Goal: Information Seeking & Learning: Learn about a topic

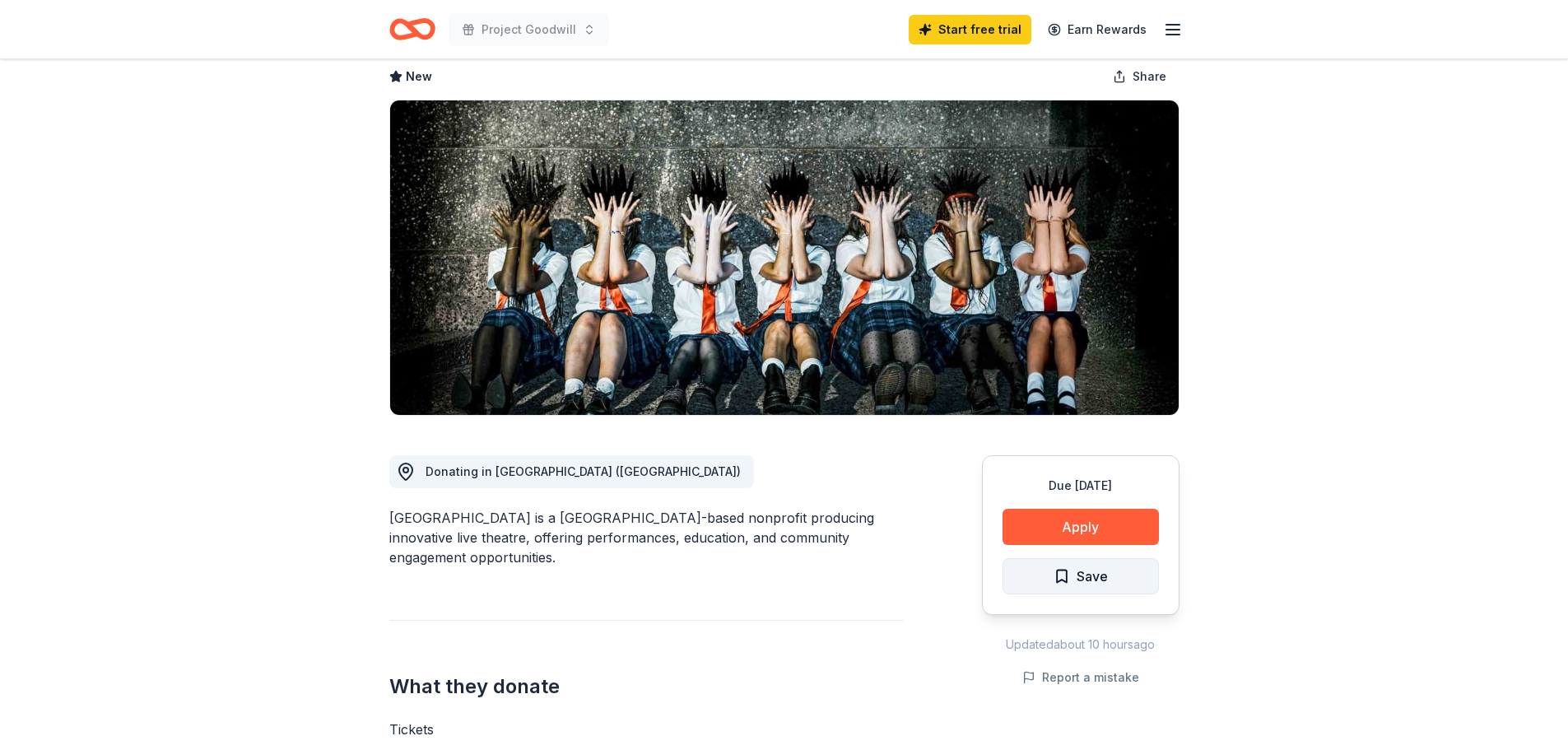
scroll to position [82, 0]
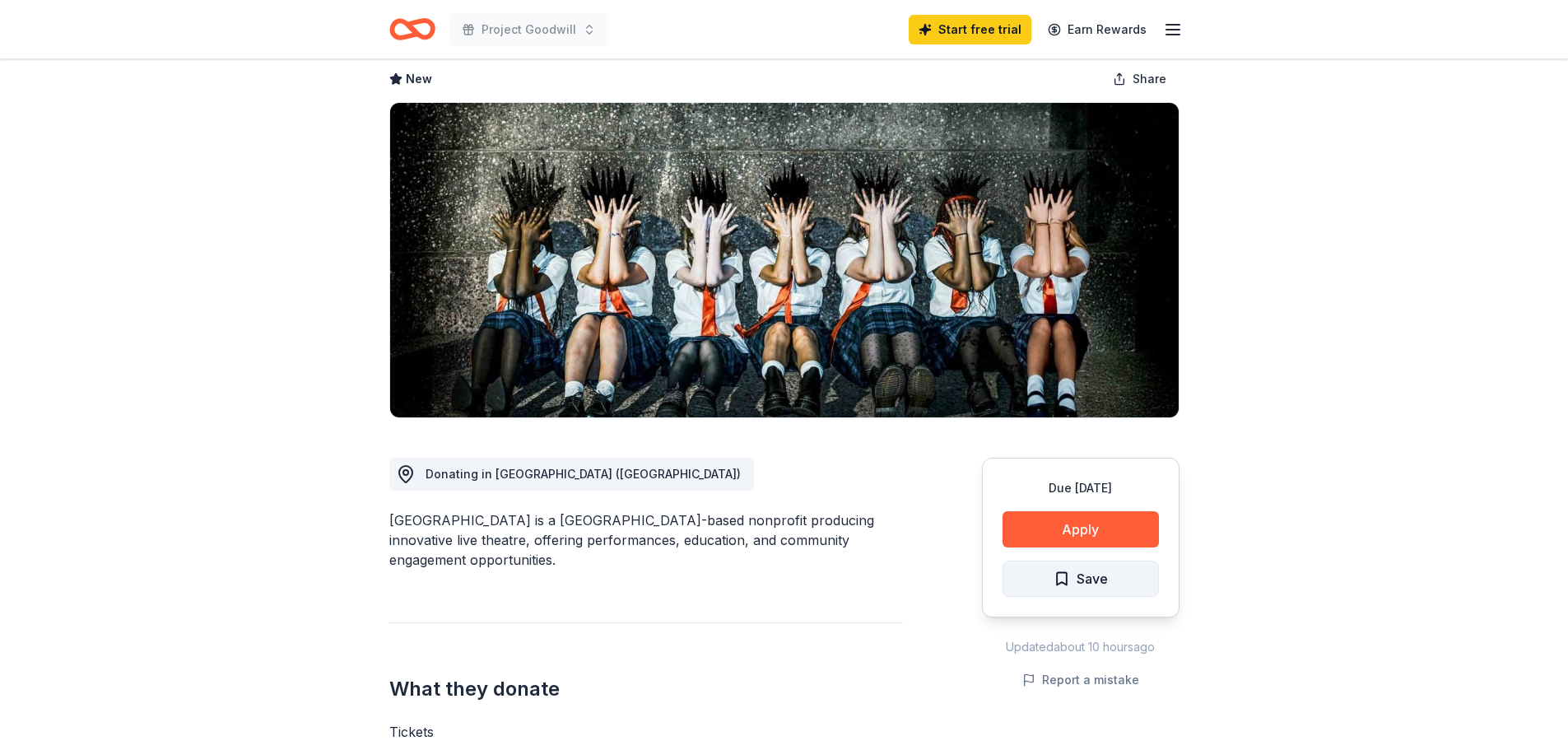
click at [1058, 572] on span "Save" at bounding box center [1081, 579] width 55 height 21
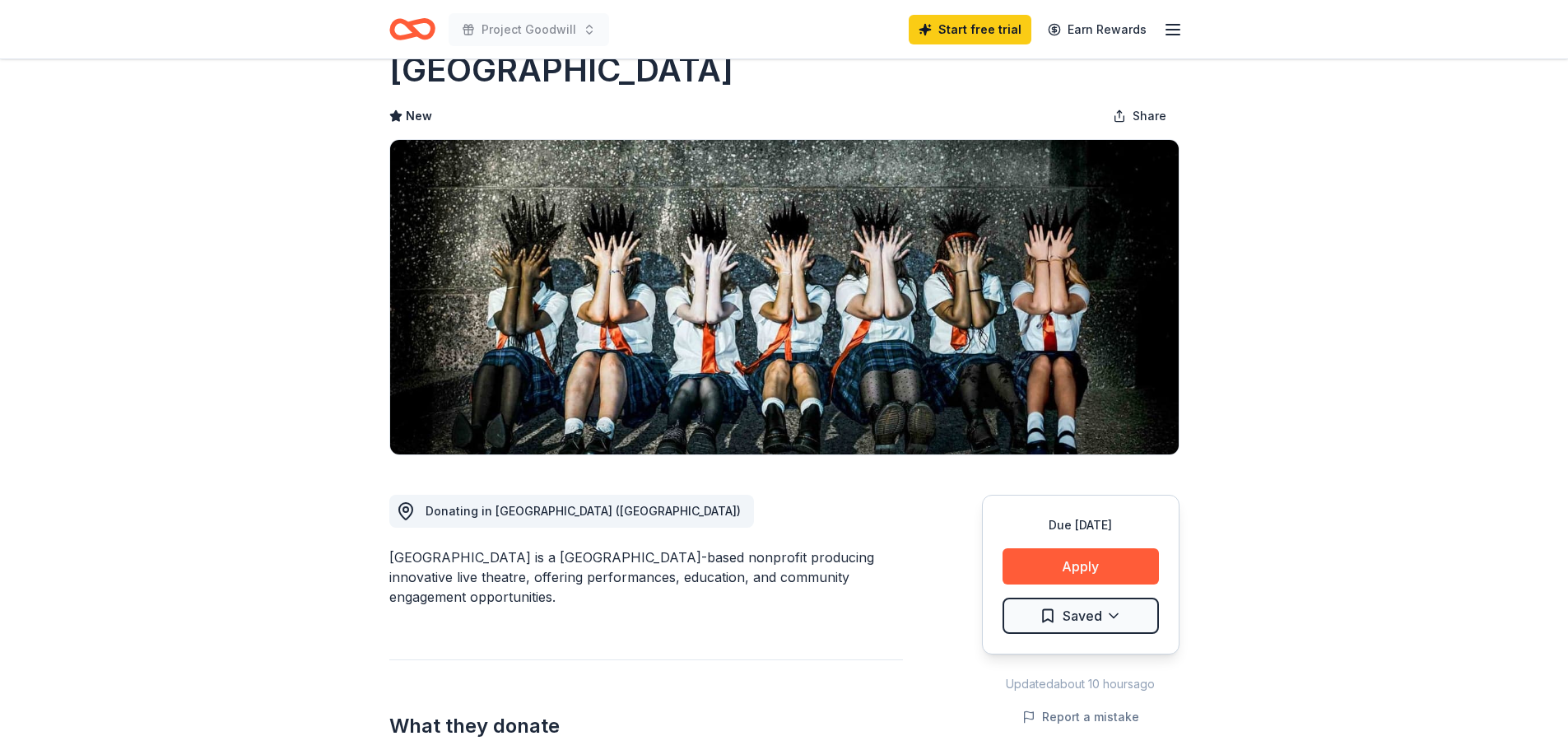
scroll to position [0, 0]
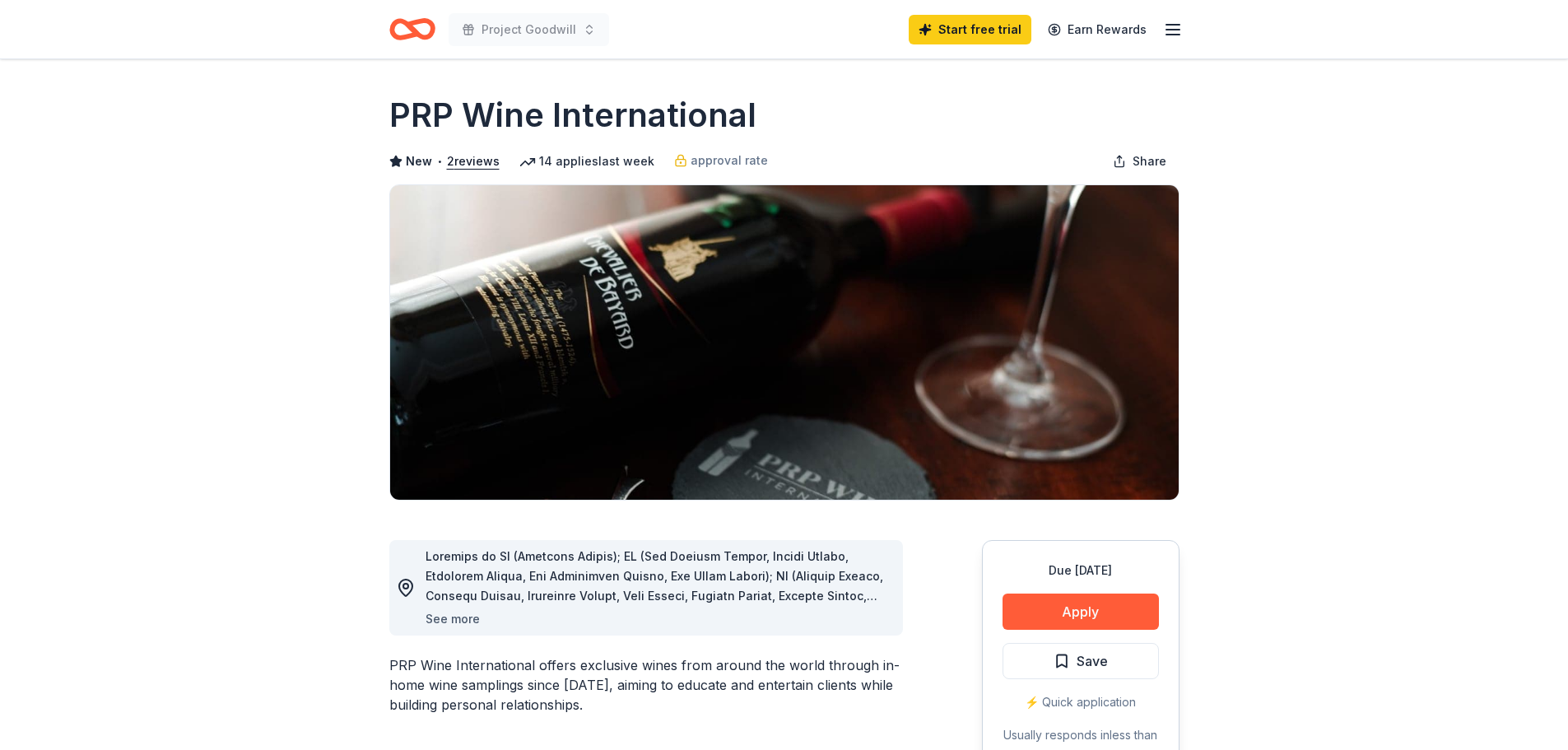
click at [472, 621] on button "See more" at bounding box center [453, 620] width 55 height 20
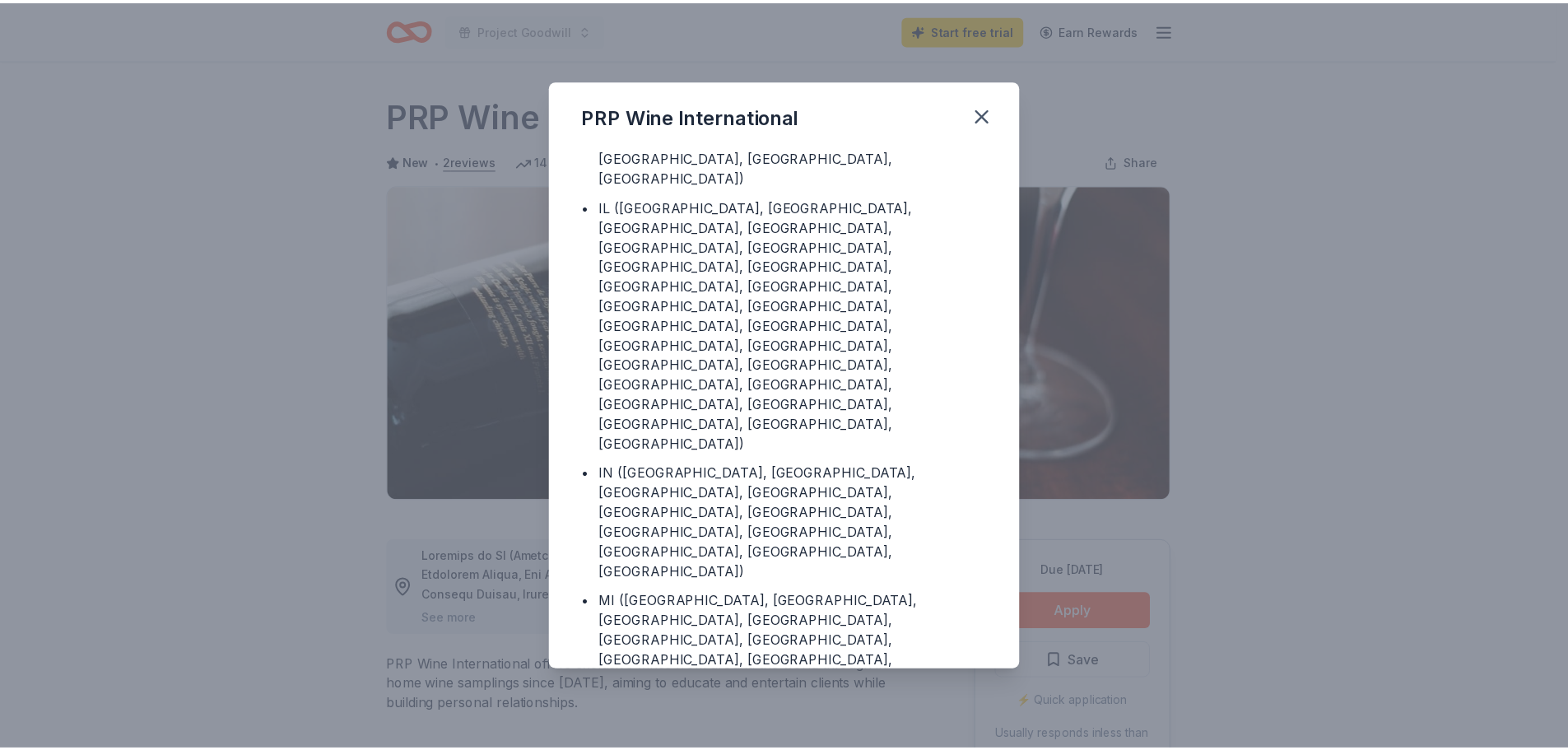
scroll to position [344, 0]
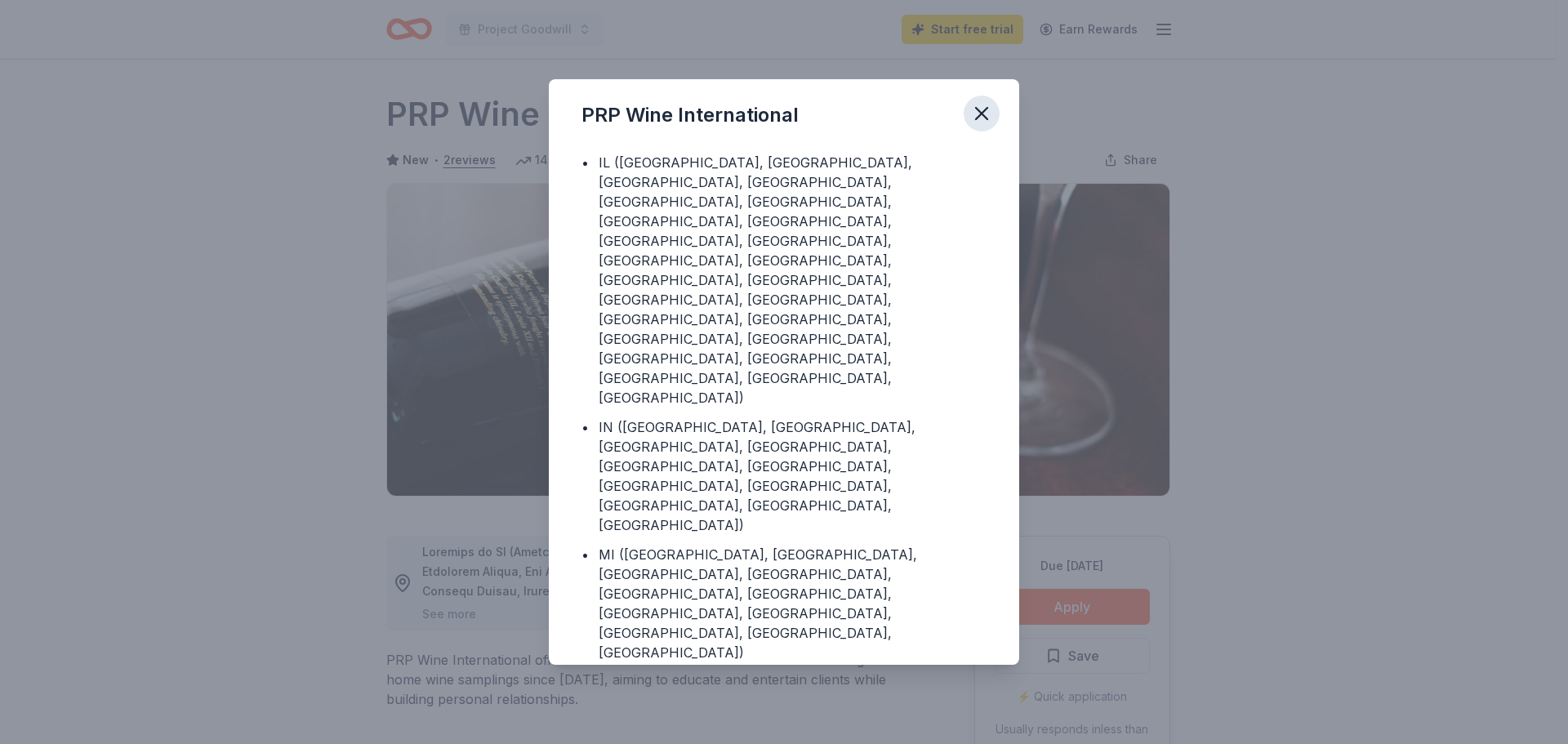
click at [990, 108] on icon "button" at bounding box center [981, 113] width 23 height 23
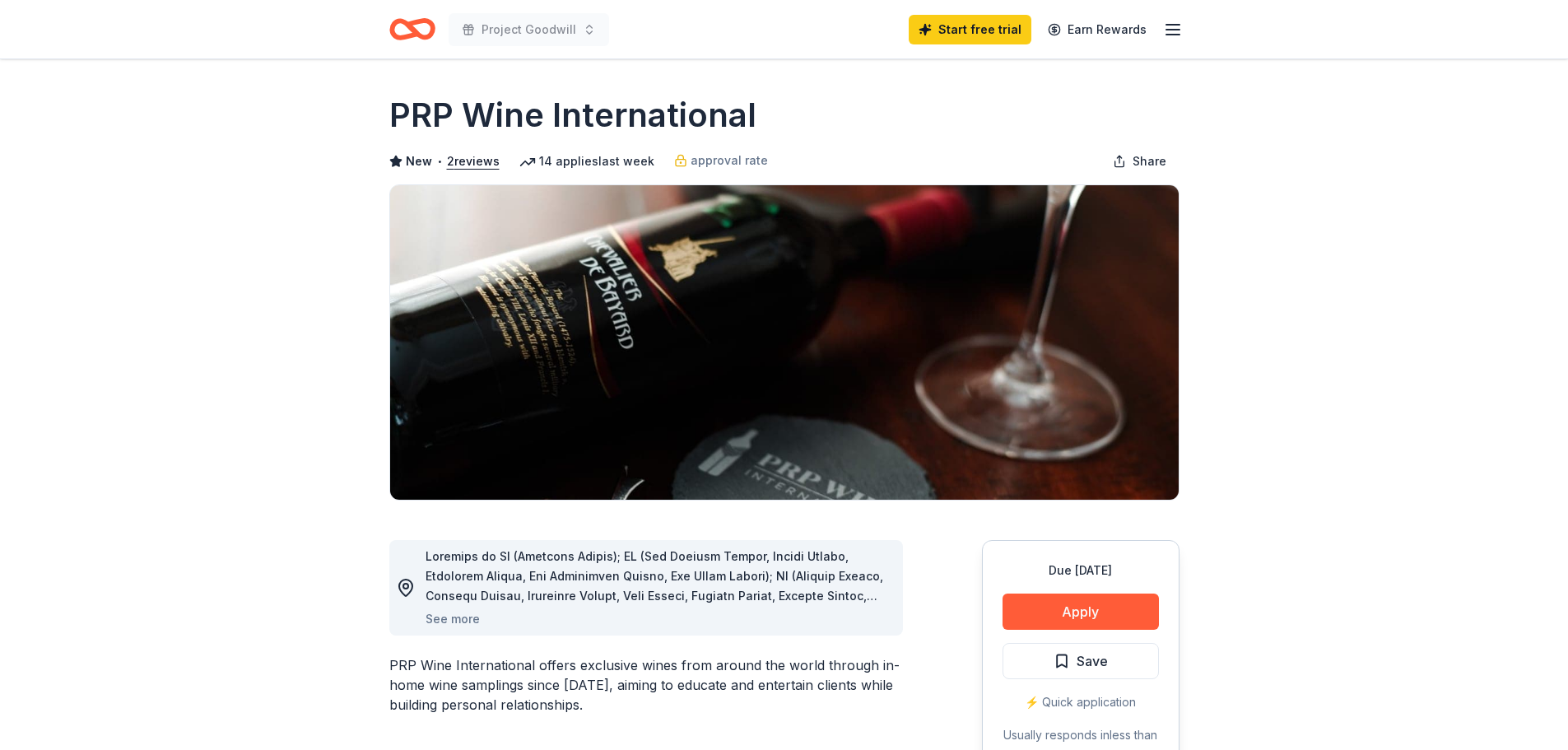
click at [1166, 25] on line "button" at bounding box center [1173, 25] width 13 height 0
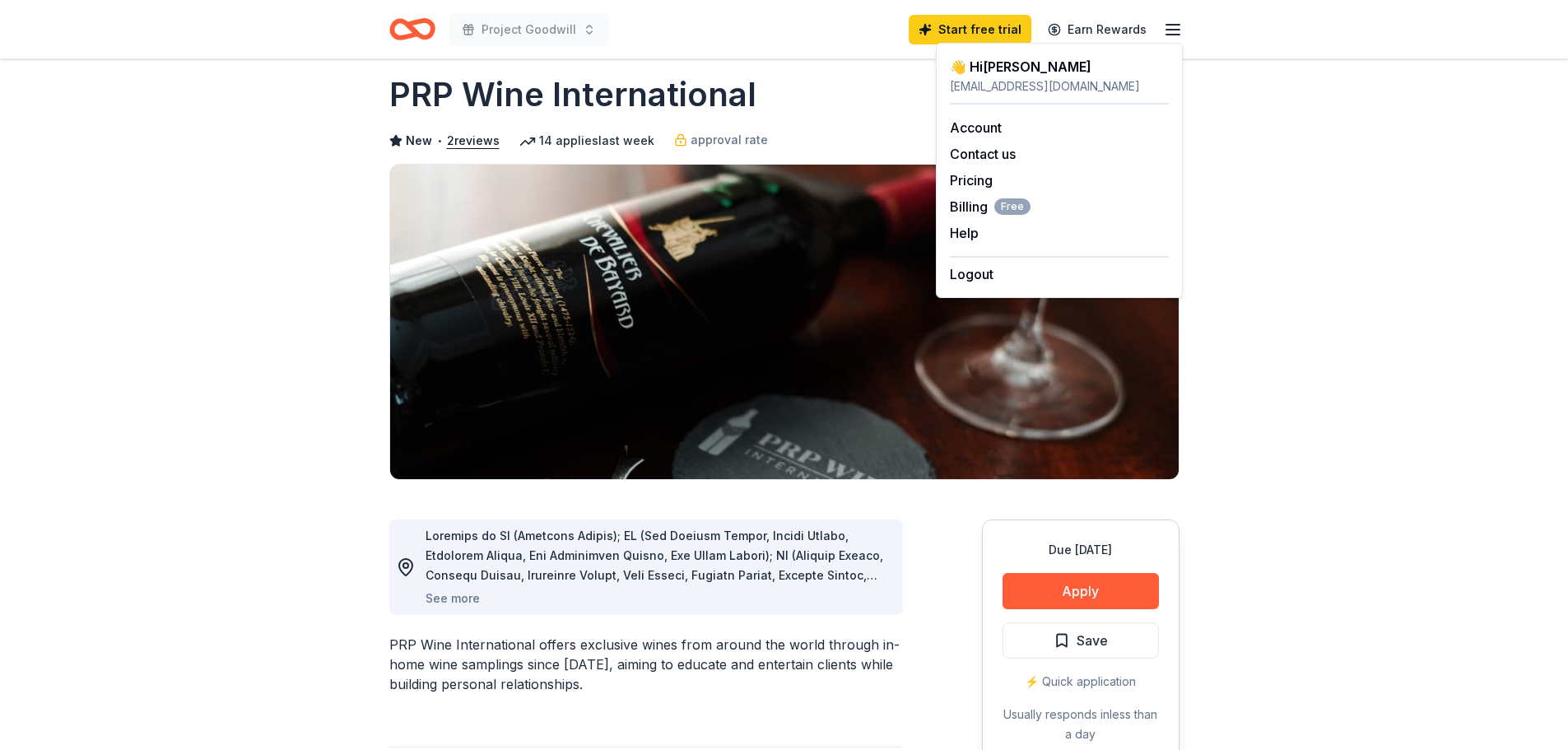
scroll to position [0, 0]
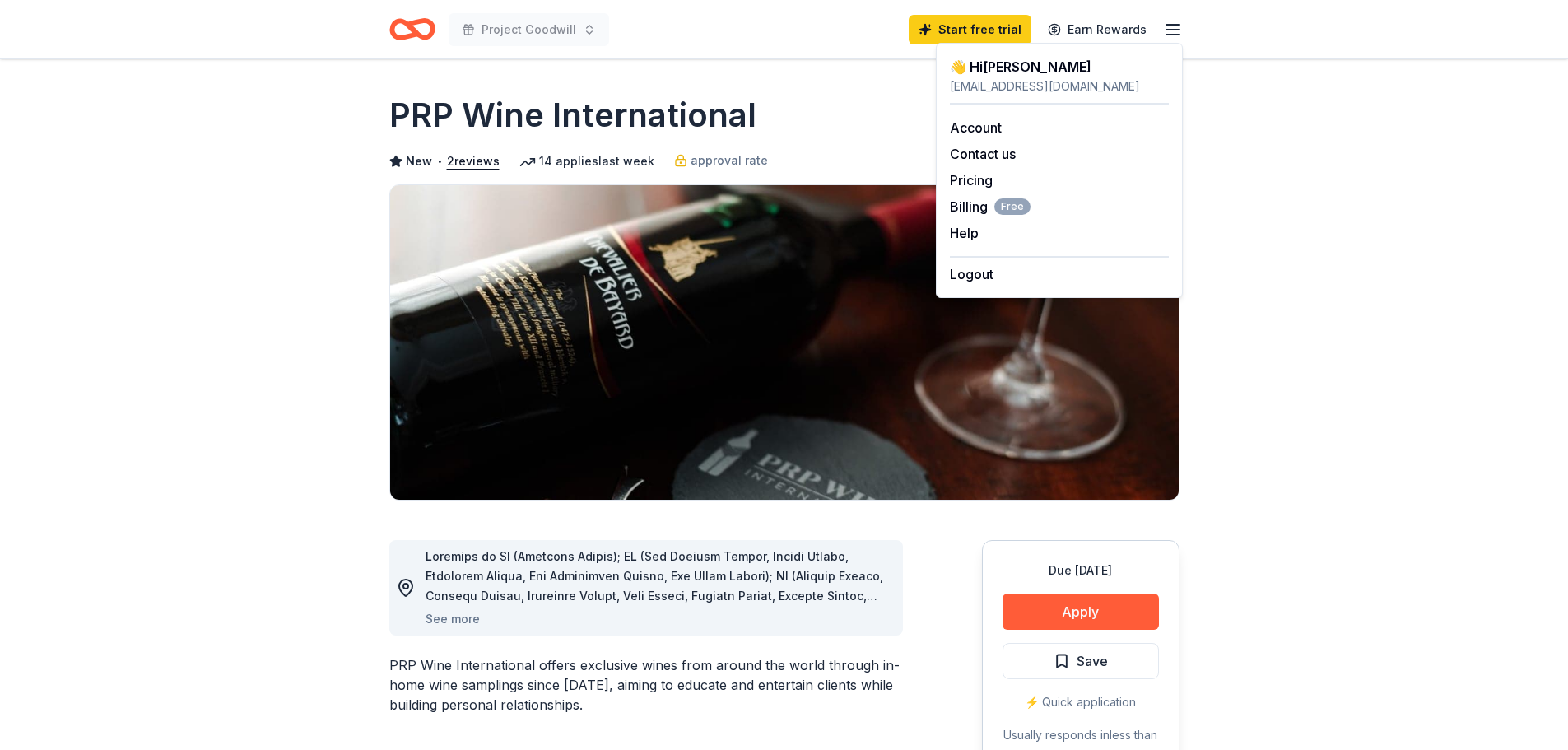
click at [423, 30] on icon "Home" at bounding box center [412, 29] width 46 height 38
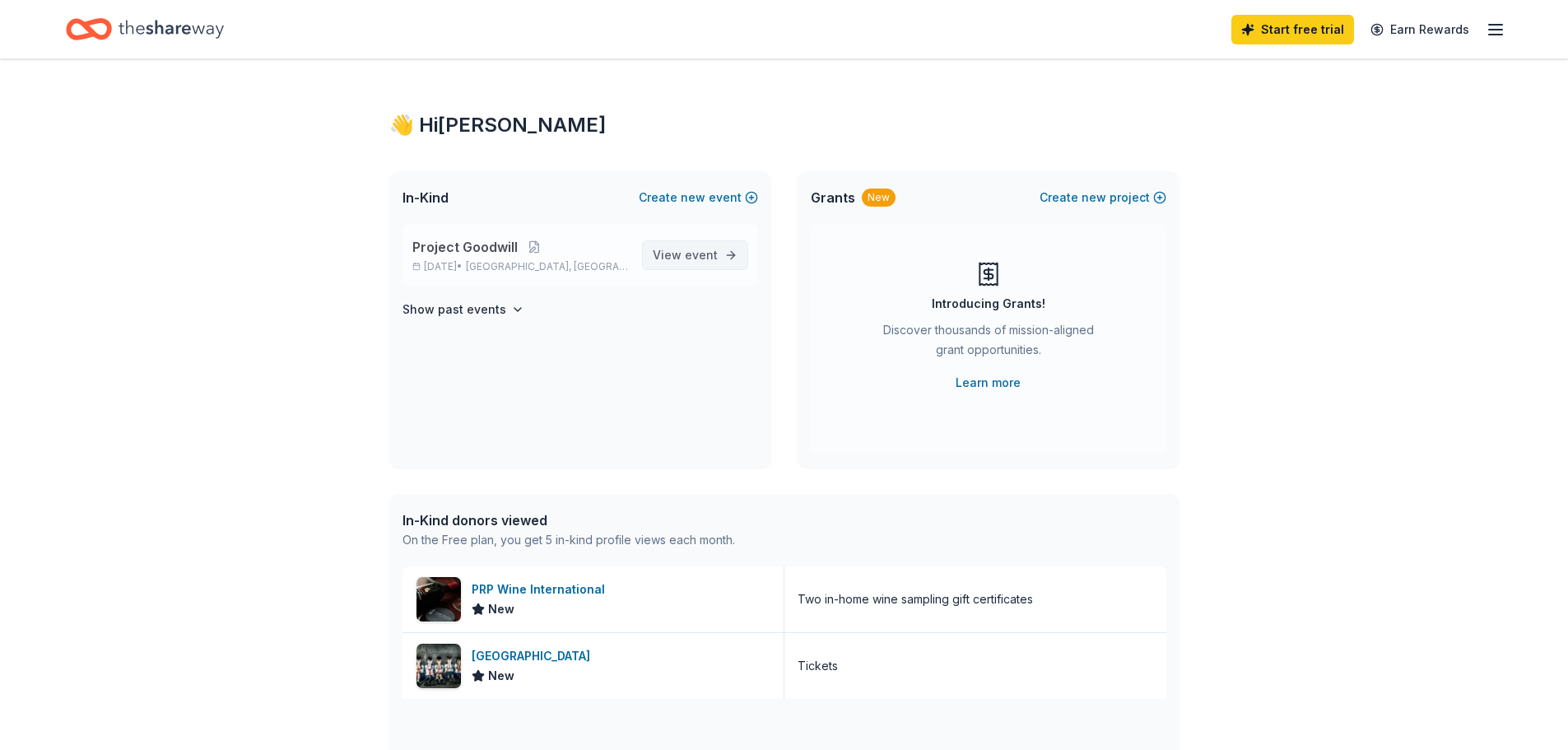
click at [705, 248] on span "event" at bounding box center [702, 254] width 33 height 14
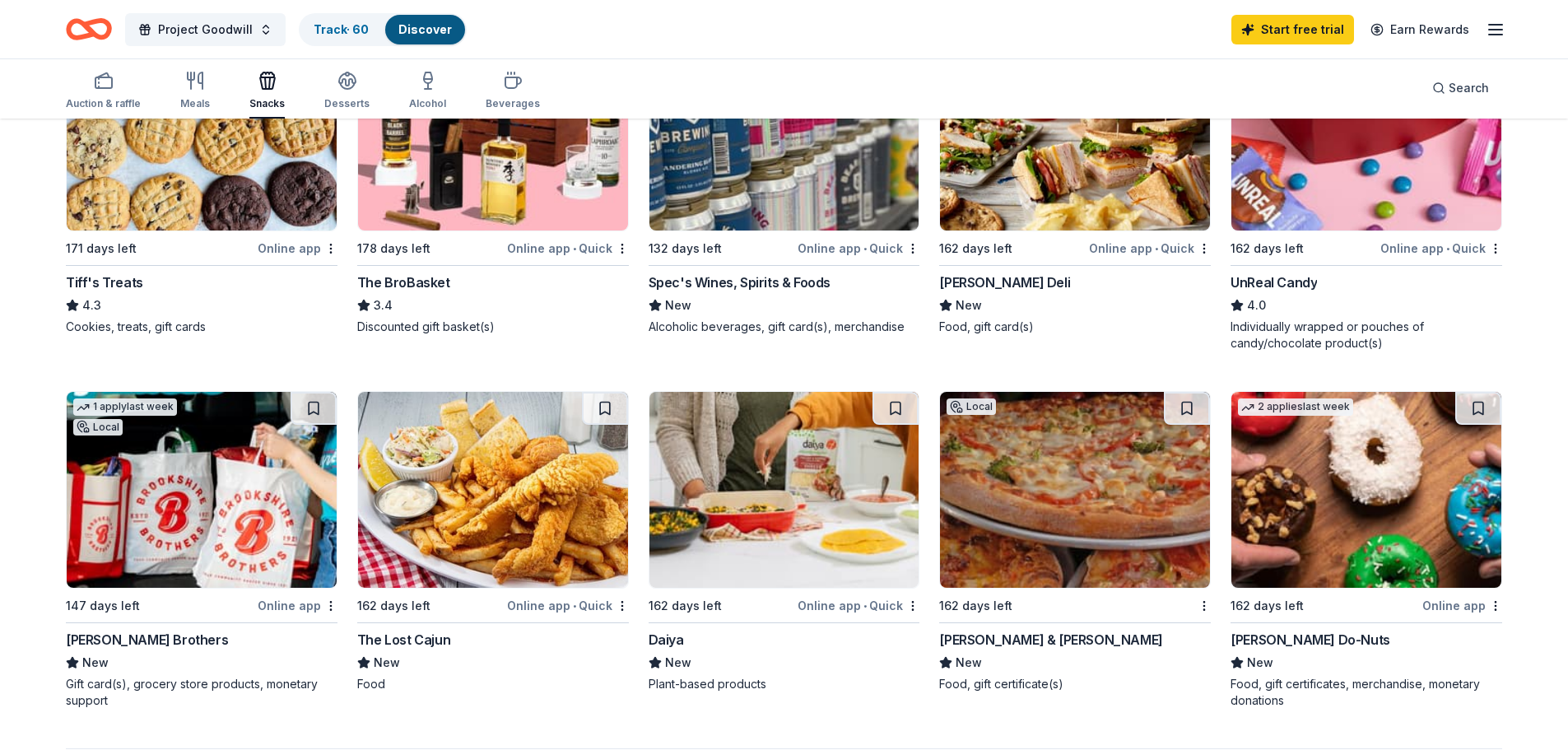
scroll to position [1071, 0]
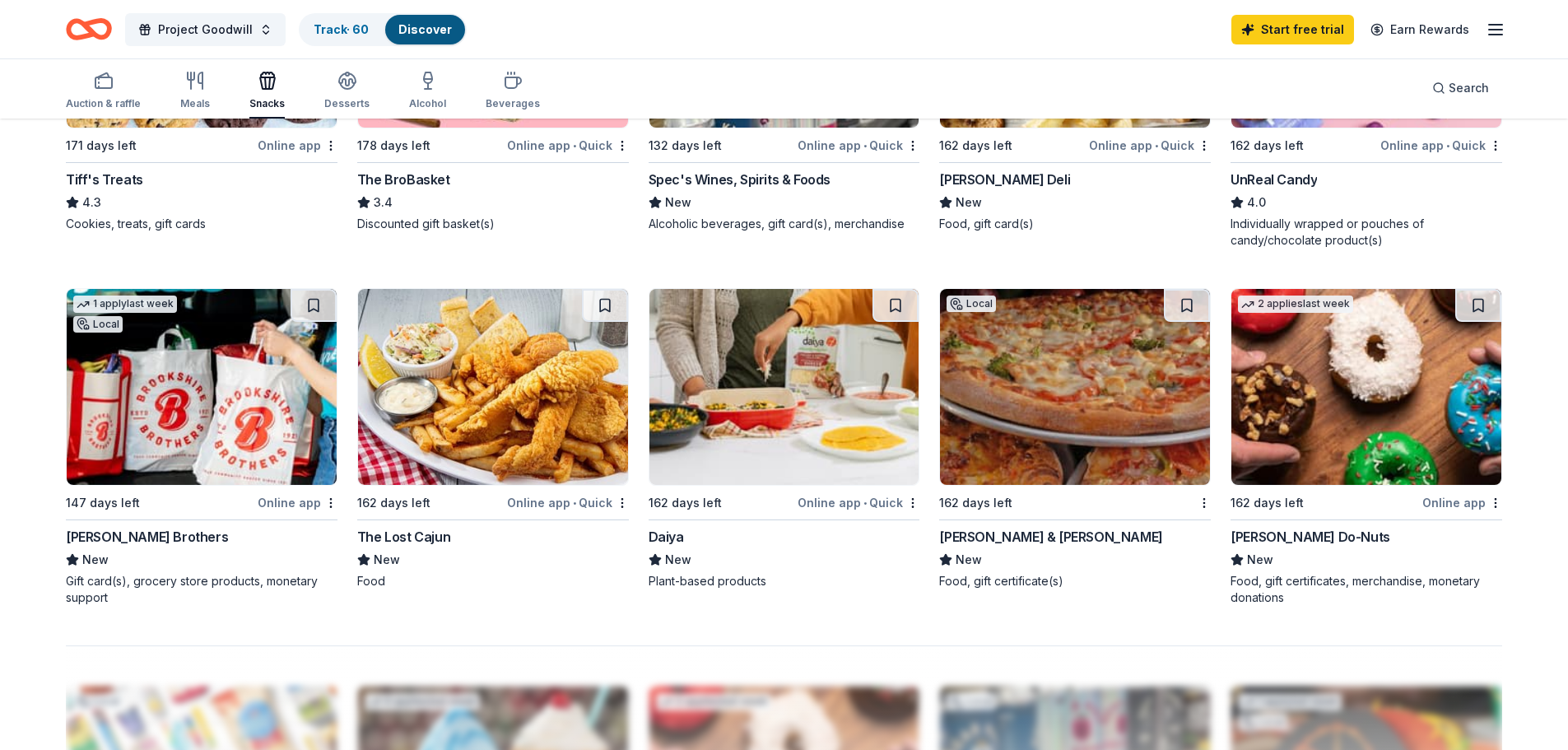
click at [138, 539] on div "[PERSON_NAME] Brothers" at bounding box center [147, 537] width 162 height 20
click at [753, 425] on img at bounding box center [784, 386] width 270 height 196
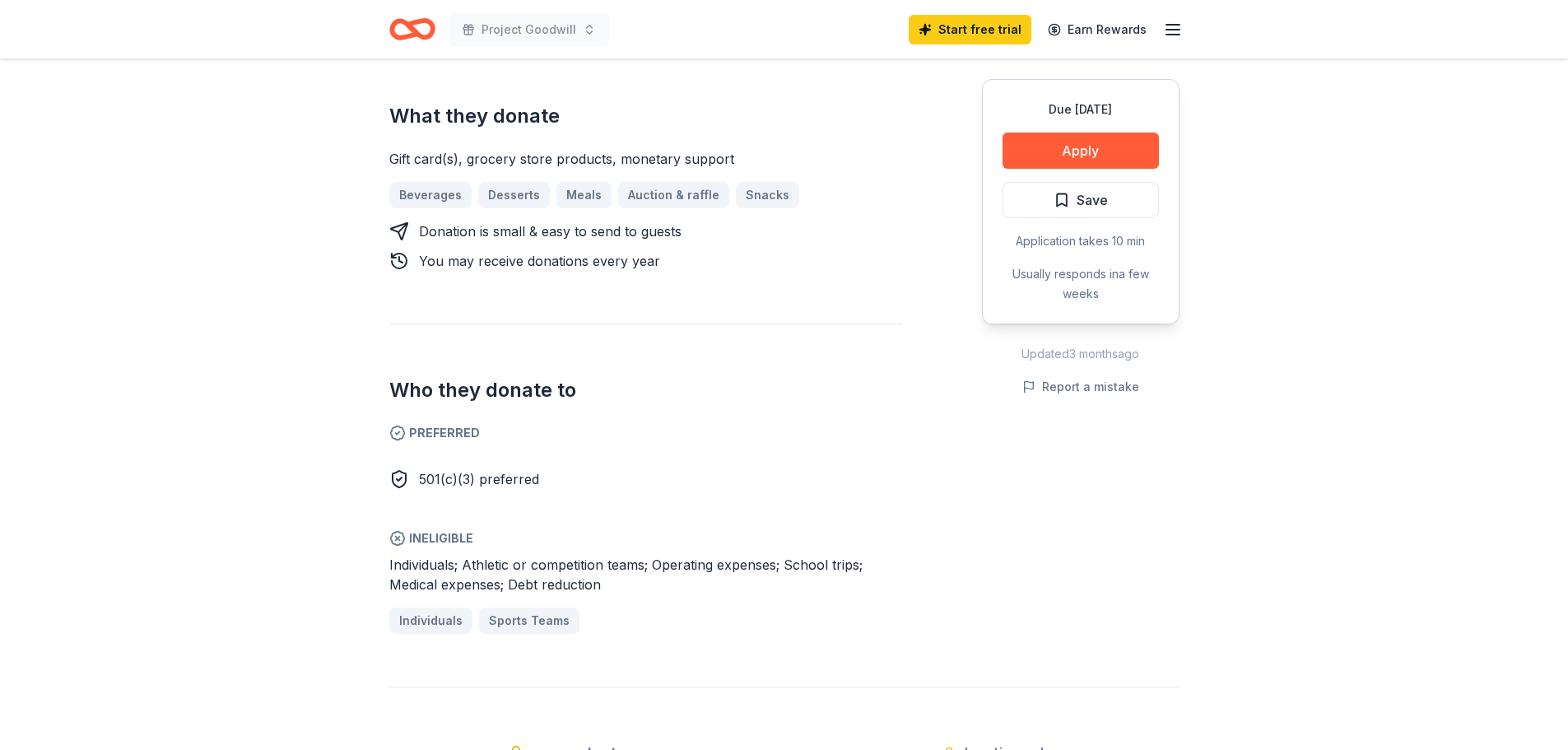
scroll to position [659, 0]
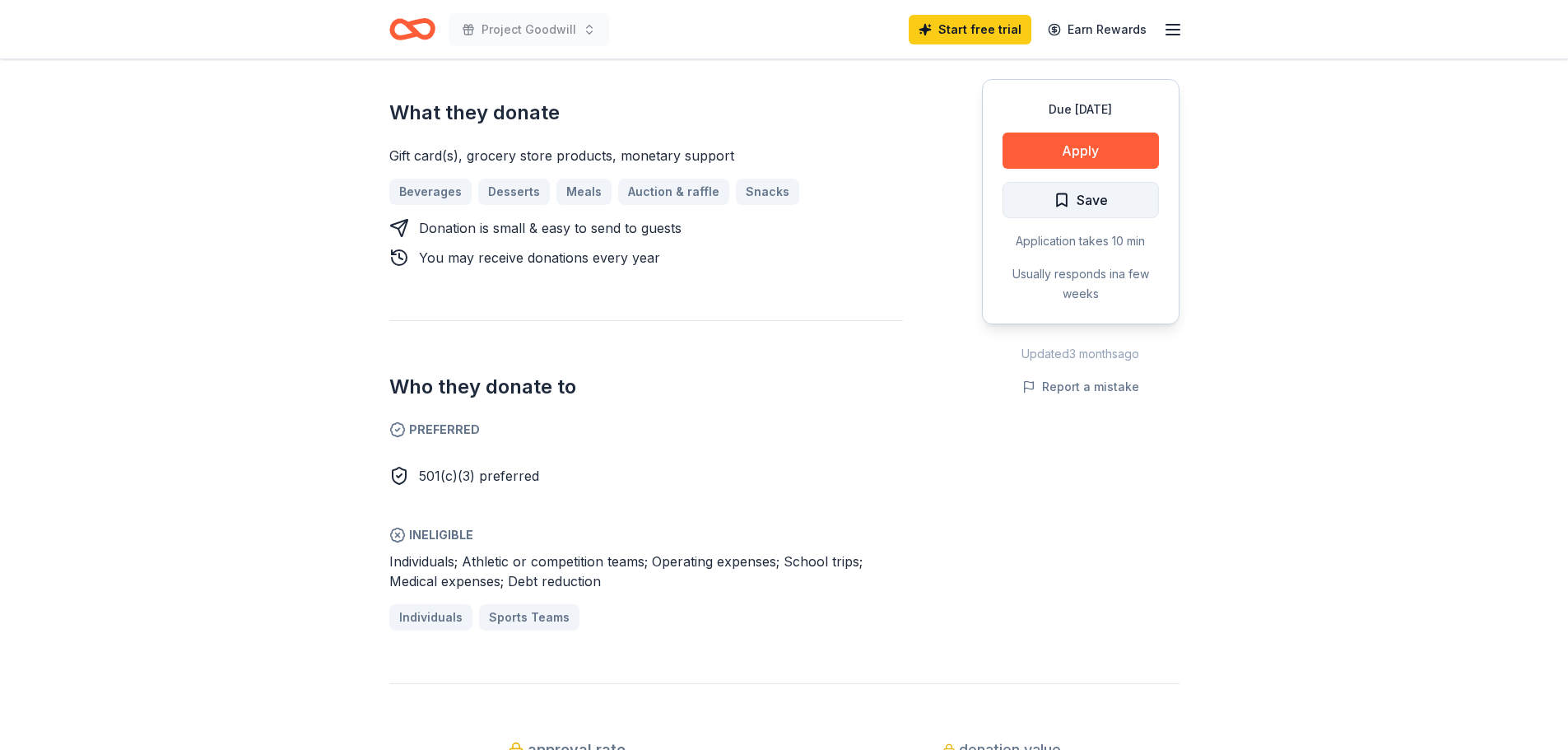
click at [1060, 197] on span "Save" at bounding box center [1081, 200] width 55 height 21
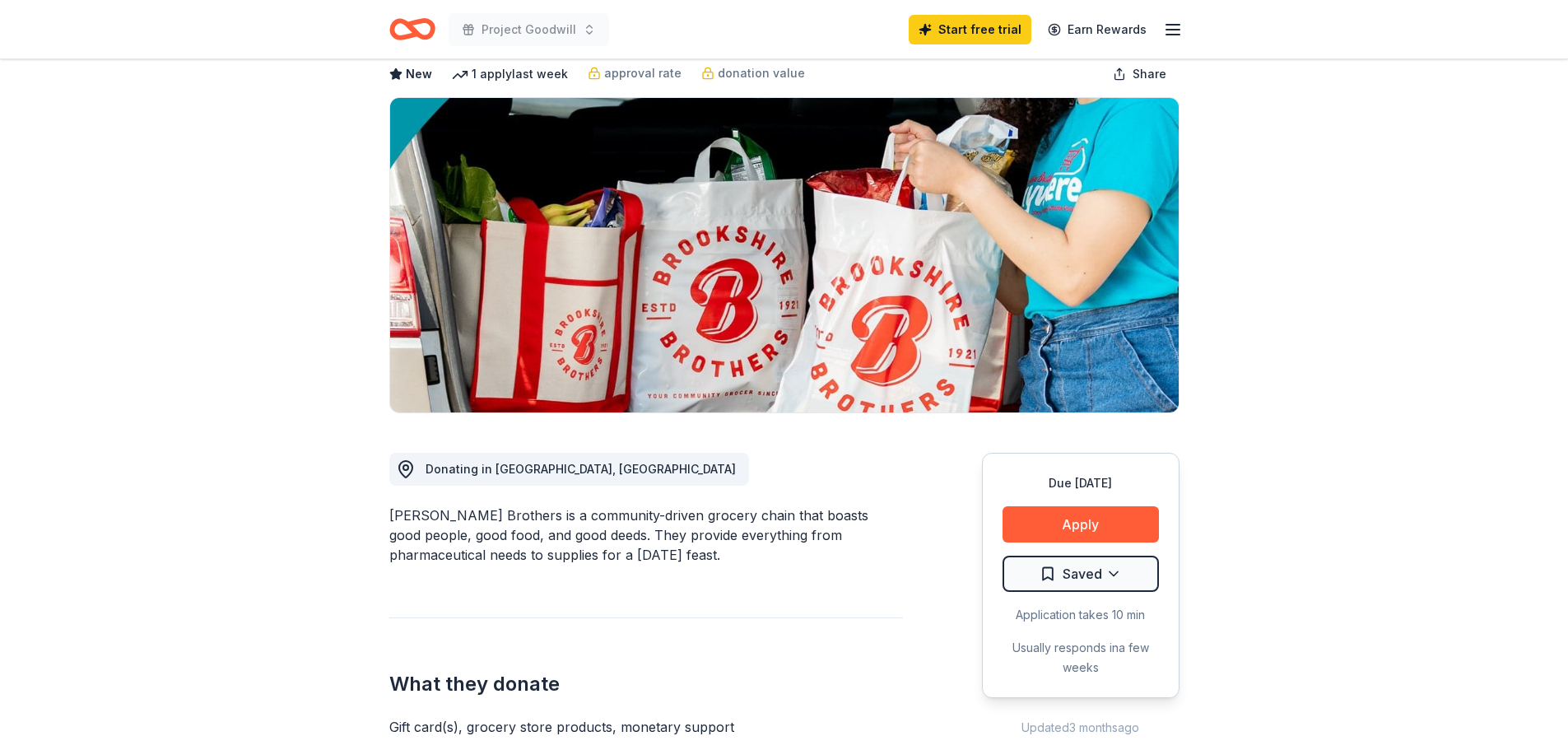
scroll to position [0, 0]
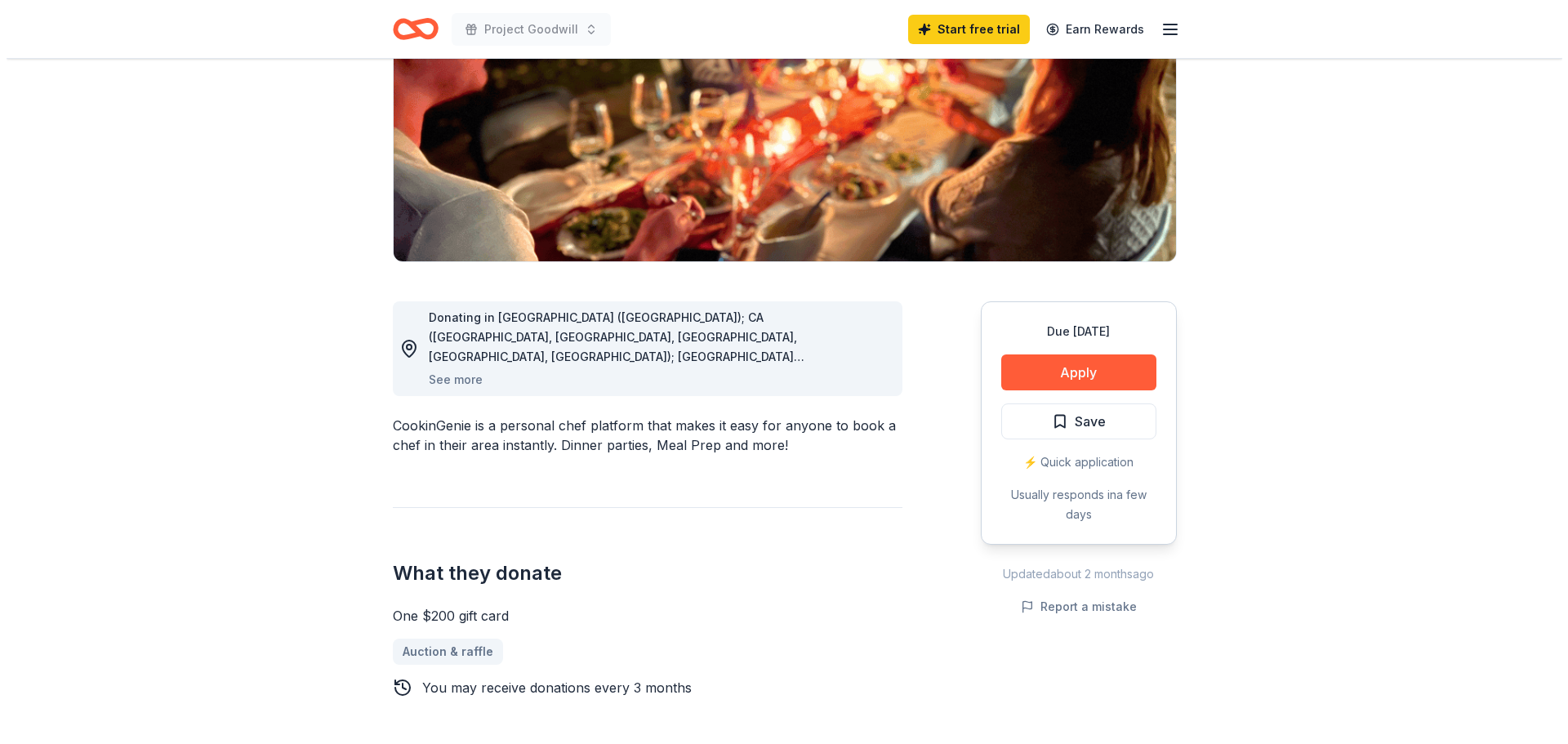
scroll to position [245, 0]
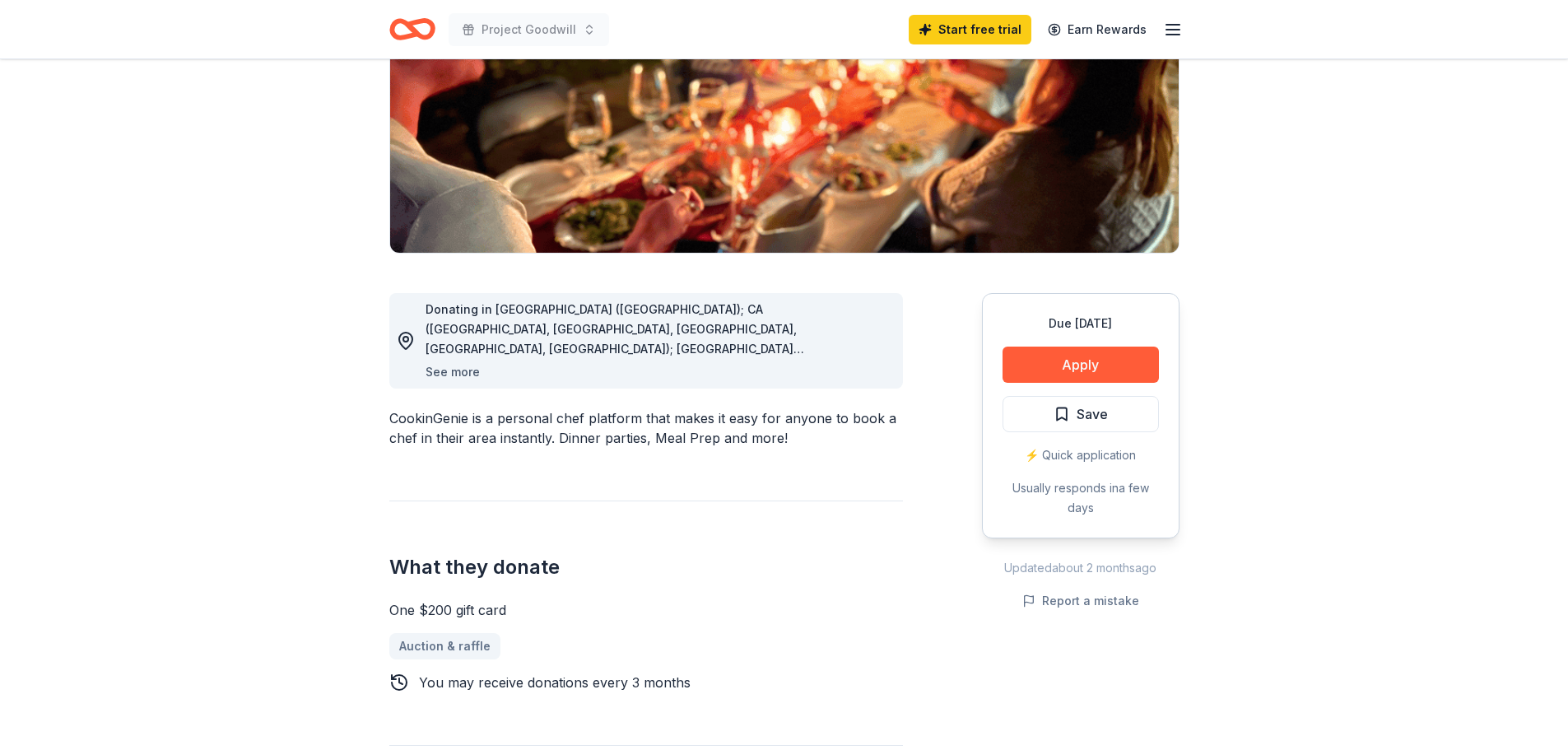
click at [458, 372] on button "See more" at bounding box center [453, 373] width 55 height 20
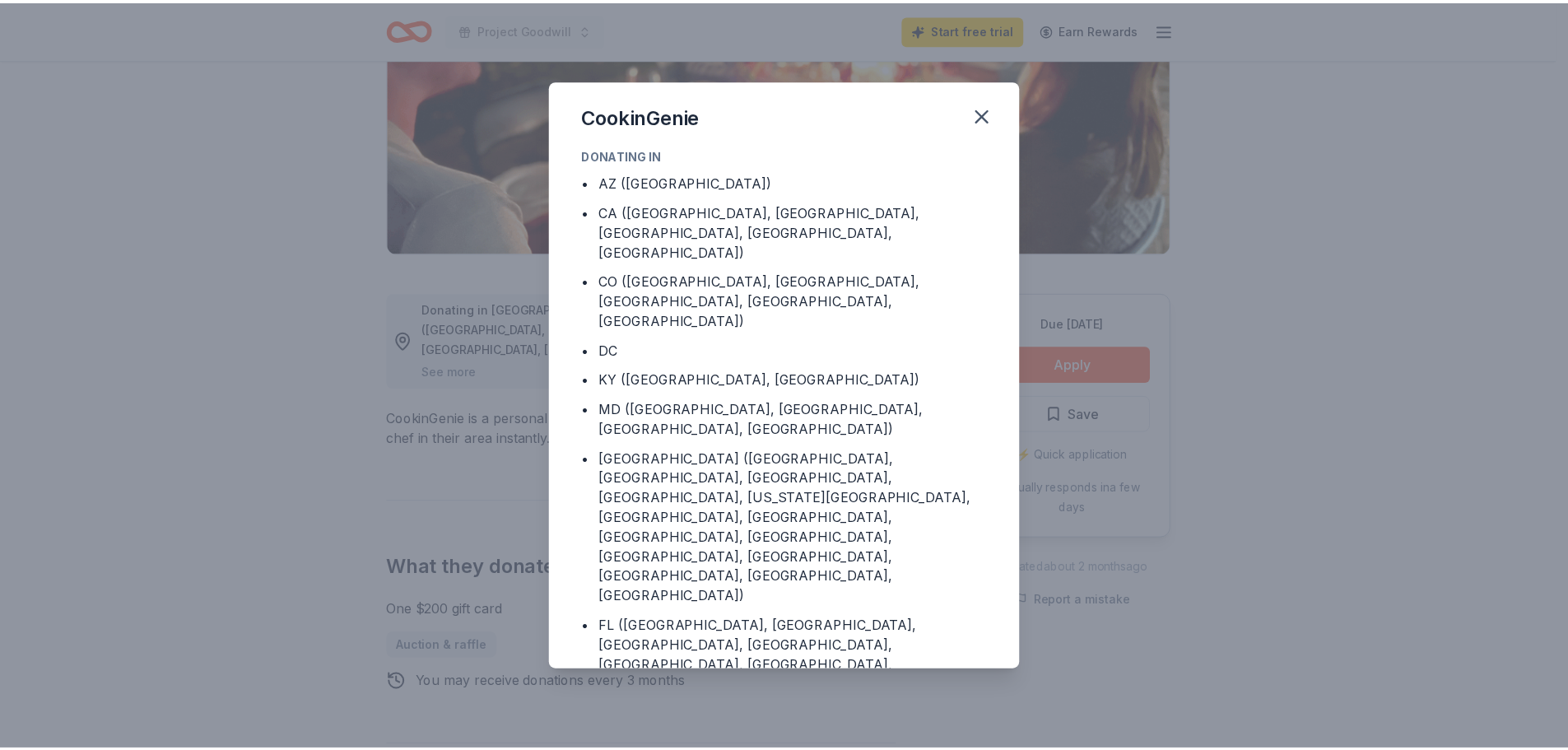
scroll to position [87, 0]
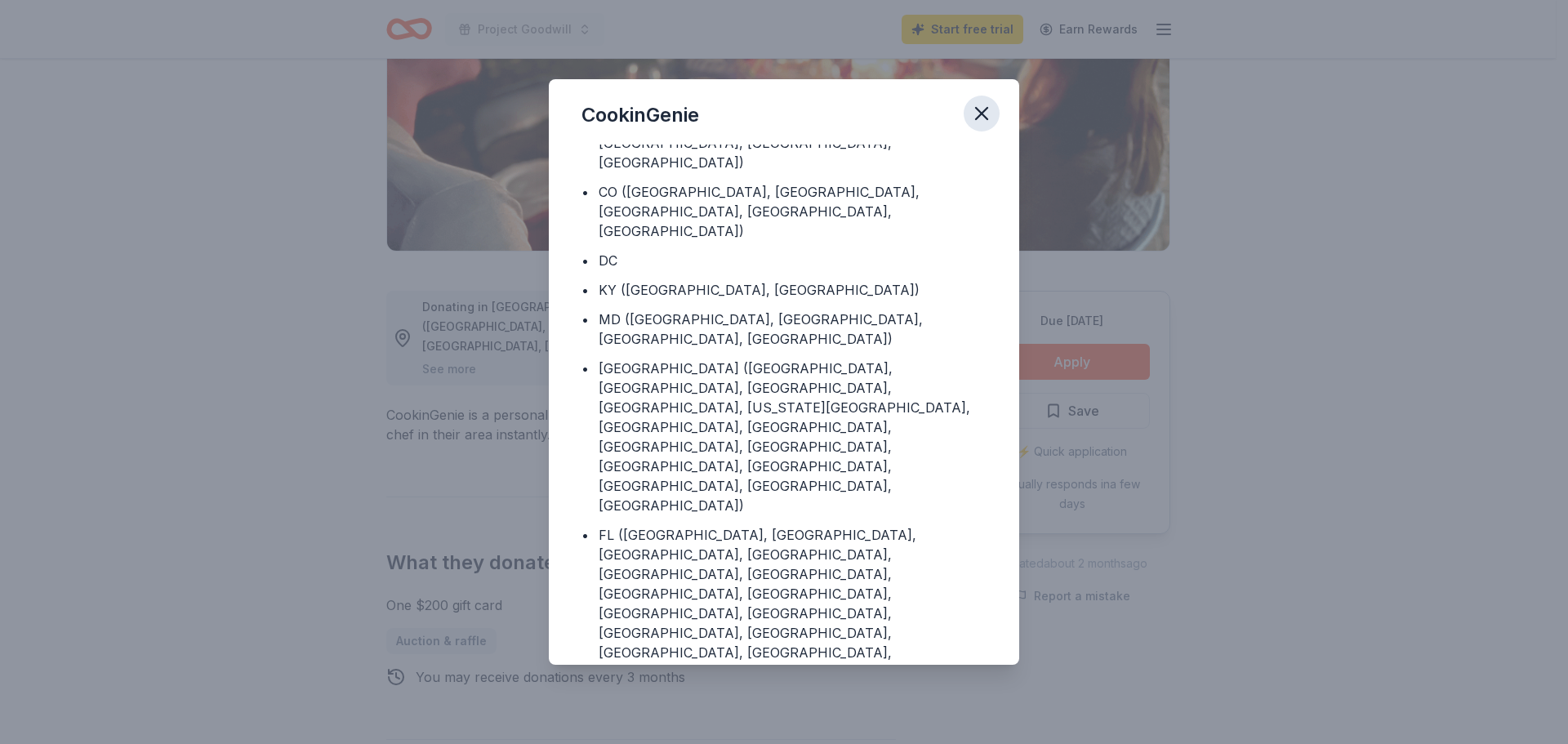
click at [979, 111] on icon "button" at bounding box center [981, 113] width 12 height 12
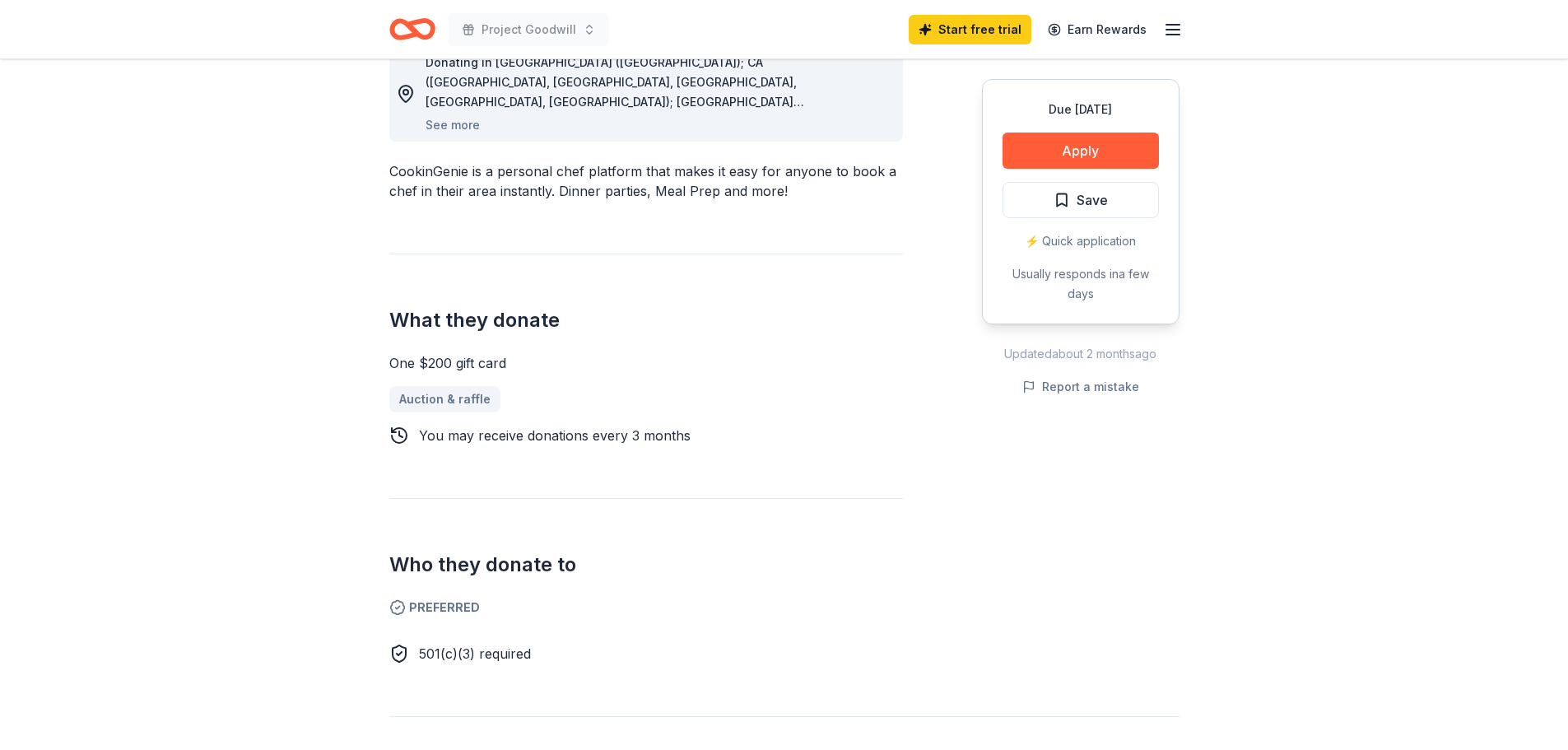
scroll to position [0, 0]
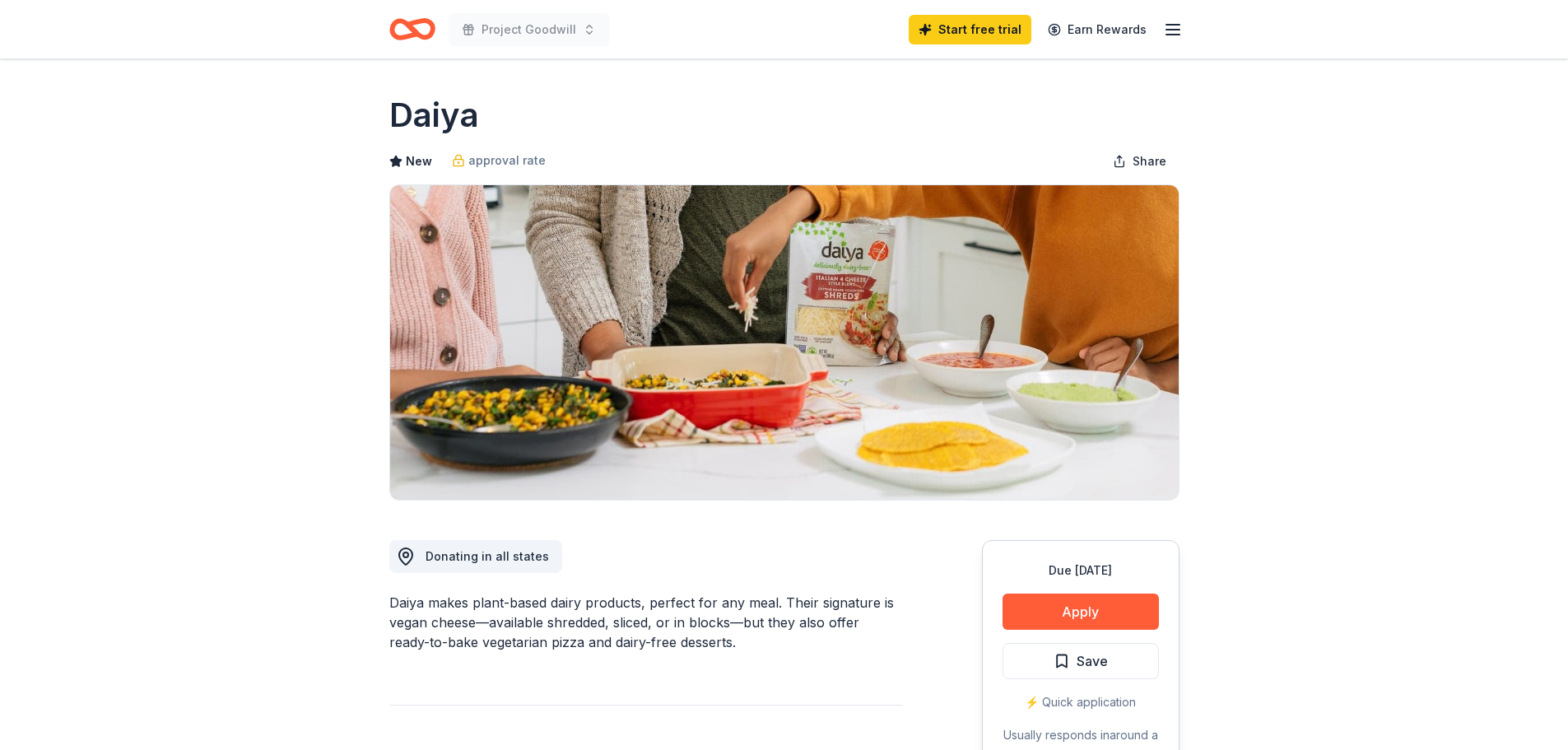
click at [420, 34] on icon "Home" at bounding box center [419, 29] width 26 height 16
